Goal: Find contact information: Find contact information

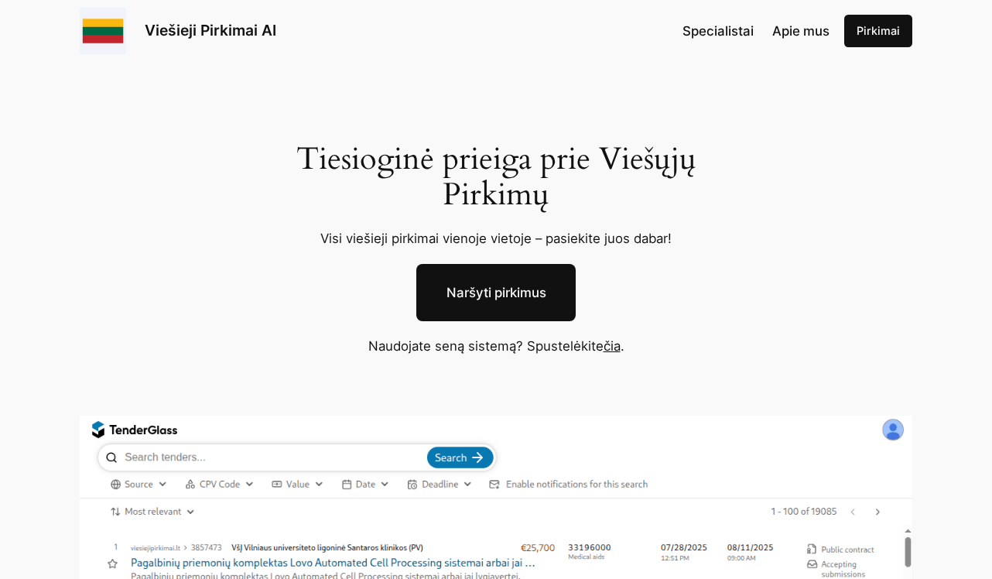
click at [795, 23] on span "Apie mus" at bounding box center [801, 30] width 57 height 15
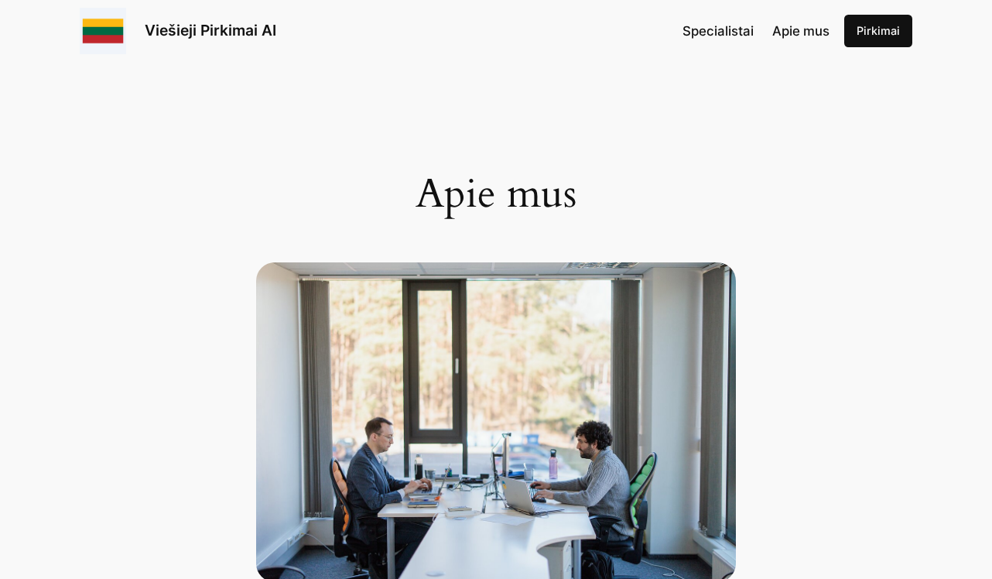
click at [211, 25] on link "Viešieji Pirkimai AI" at bounding box center [211, 30] width 132 height 19
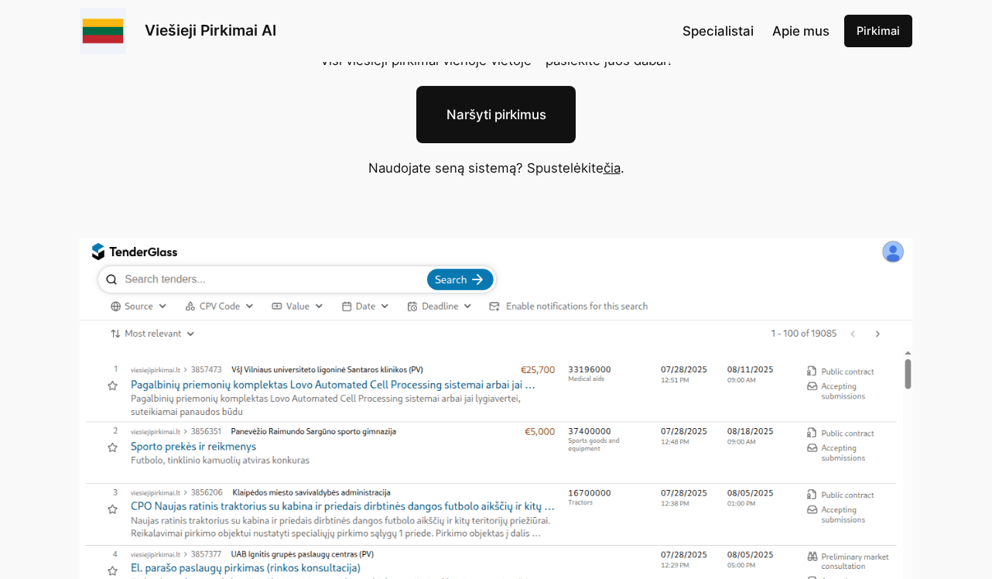
scroll to position [180, 0]
click at [477, 98] on link "Naršyti pirkimus" at bounding box center [495, 112] width 159 height 57
